Goal: Check status: Verify the current state of an ongoing process or item

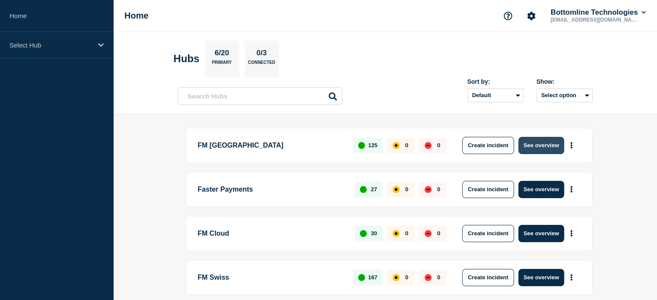
click at [543, 148] on button "See overview" at bounding box center [541, 145] width 46 height 17
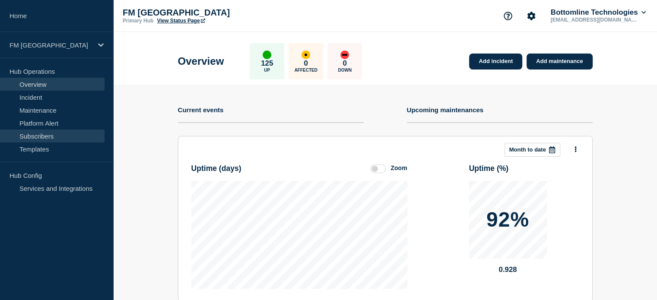
click at [51, 134] on link "Subscribers" at bounding box center [52, 136] width 104 height 13
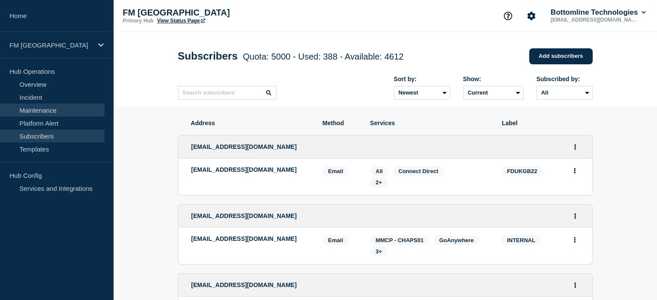
click at [45, 108] on link "Maintenance" at bounding box center [52, 110] width 104 height 13
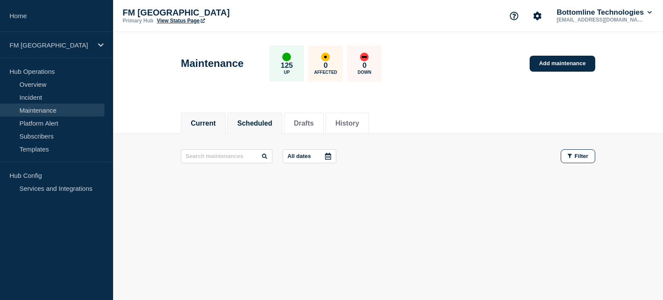
click at [270, 122] on button "Scheduled" at bounding box center [254, 124] width 35 height 8
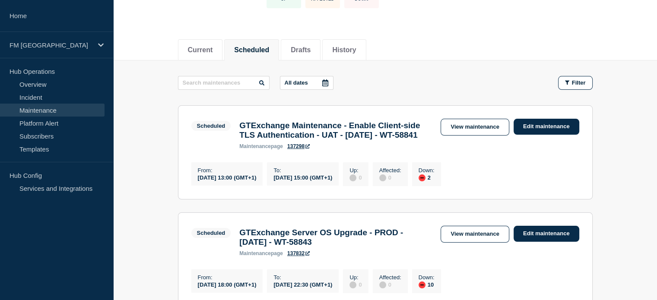
scroll to position [86, 0]
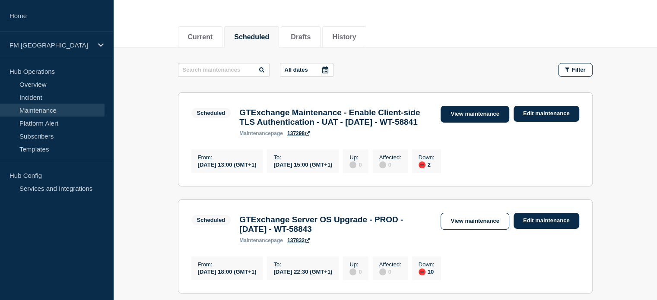
click at [483, 117] on link "View maintenance" at bounding box center [474, 114] width 68 height 17
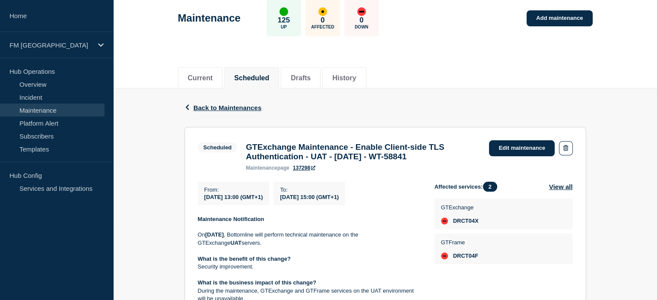
scroll to position [43, 0]
